Goal: Information Seeking & Learning: Find specific fact

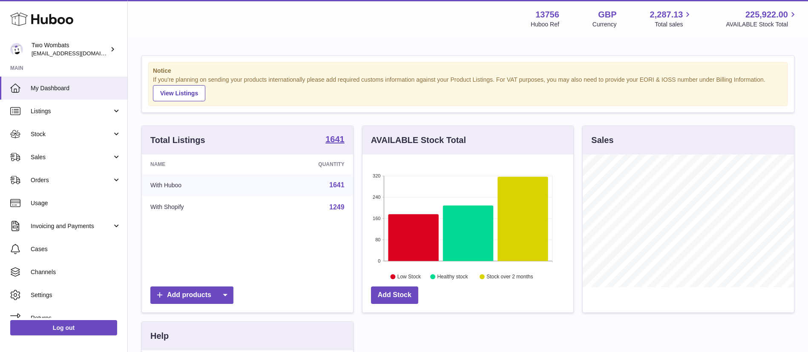
scroll to position [133, 211]
click at [67, 179] on span "Orders" at bounding box center [71, 180] width 81 height 8
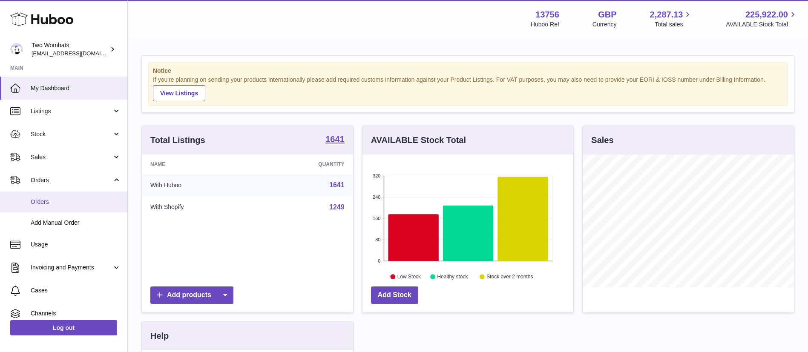
click at [67, 200] on span "Orders" at bounding box center [76, 202] width 90 height 8
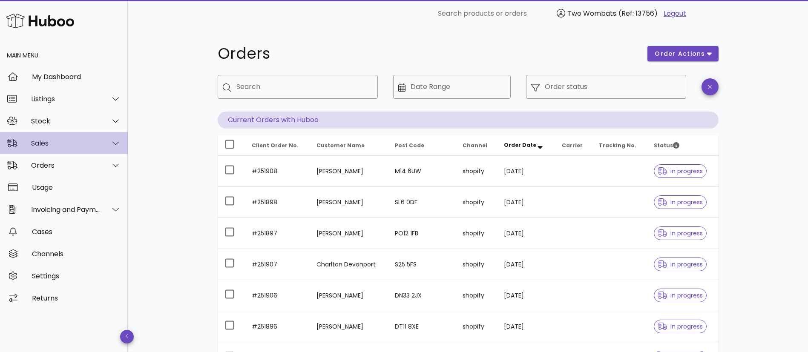
click at [98, 139] on div "Sales" at bounding box center [65, 143] width 69 height 8
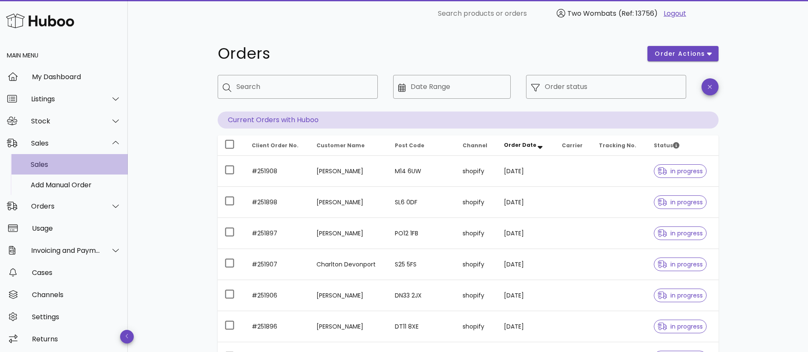
click at [81, 166] on div "Sales" at bounding box center [76, 165] width 90 height 8
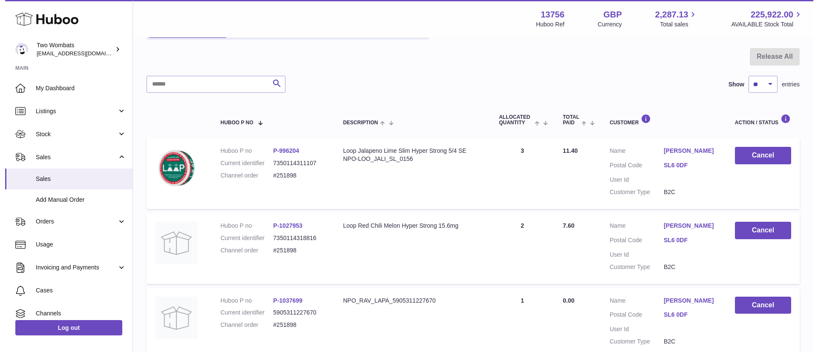
scroll to position [44, 0]
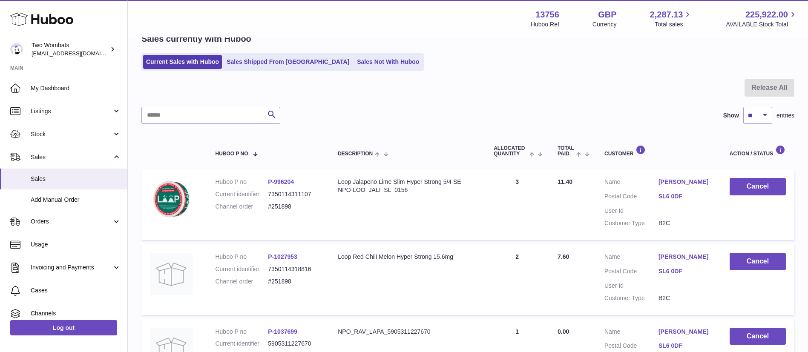
click at [678, 182] on link "[PERSON_NAME]" at bounding box center [685, 182] width 54 height 8
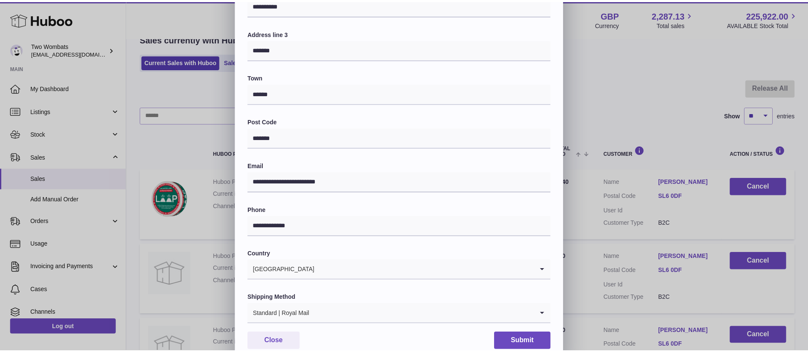
scroll to position [184, 0]
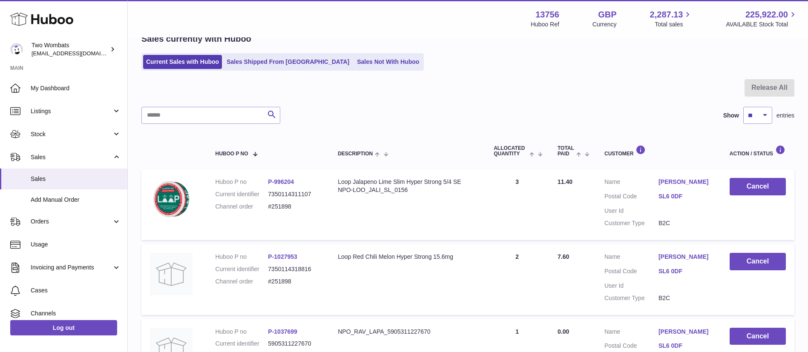
click at [642, 102] on div at bounding box center [404, 176] width 808 height 352
click at [749, 114] on select "** ** ** ***" at bounding box center [757, 115] width 29 height 17
select select "***"
click at [743, 107] on select "** ** ** ***" at bounding box center [757, 115] width 29 height 17
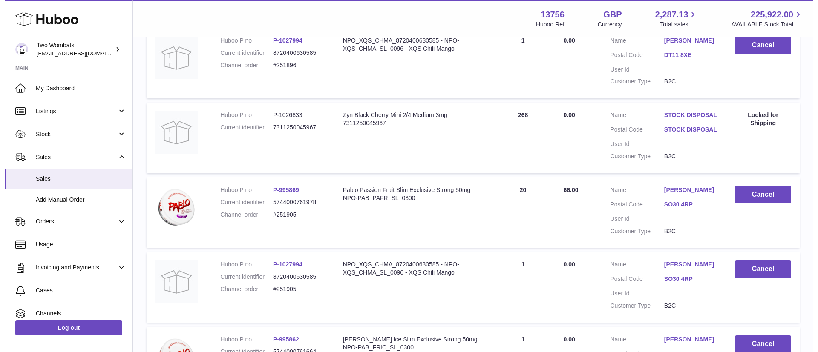
scroll to position [3083, 0]
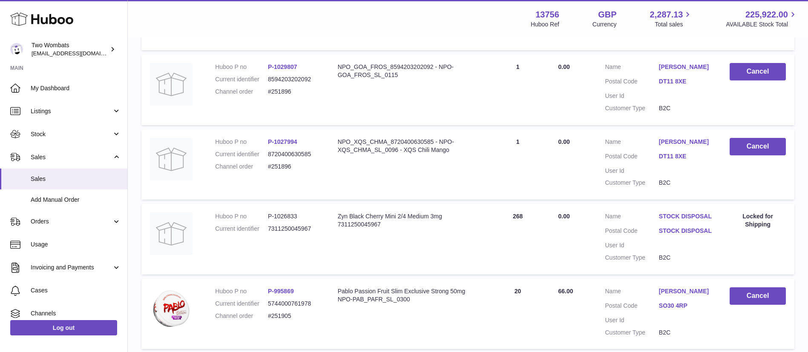
click at [690, 221] on link "STOCK DISPOSAL" at bounding box center [686, 216] width 54 height 8
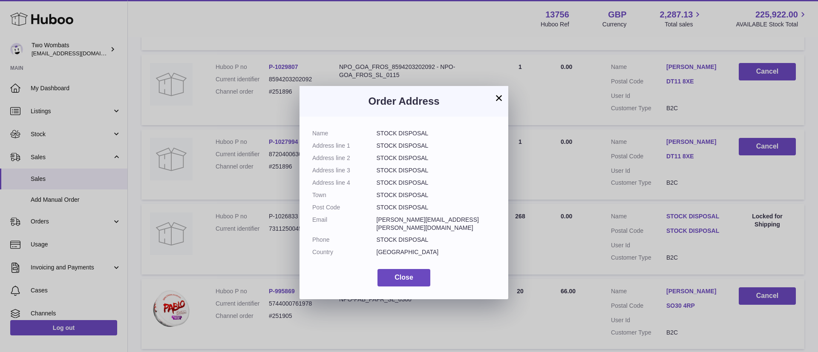
click at [419, 130] on dd "STOCK DISPOSAL" at bounding box center [435, 133] width 119 height 8
copy dl "STOCK DISPOSAL"
